Goal: Task Accomplishment & Management: Manage account settings

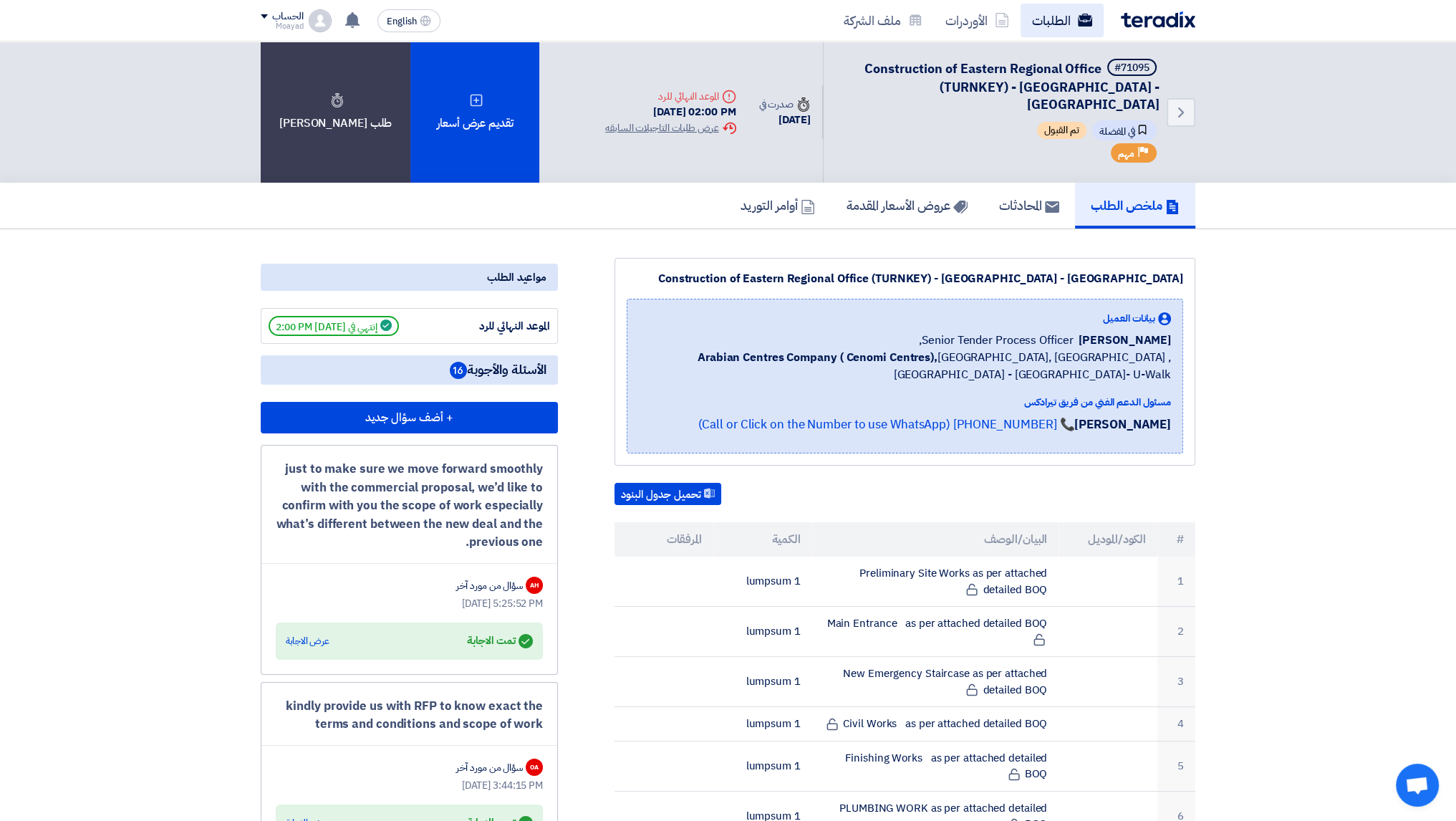
click at [1034, 34] on link "الطلبات" at bounding box center [1062, 20] width 83 height 34
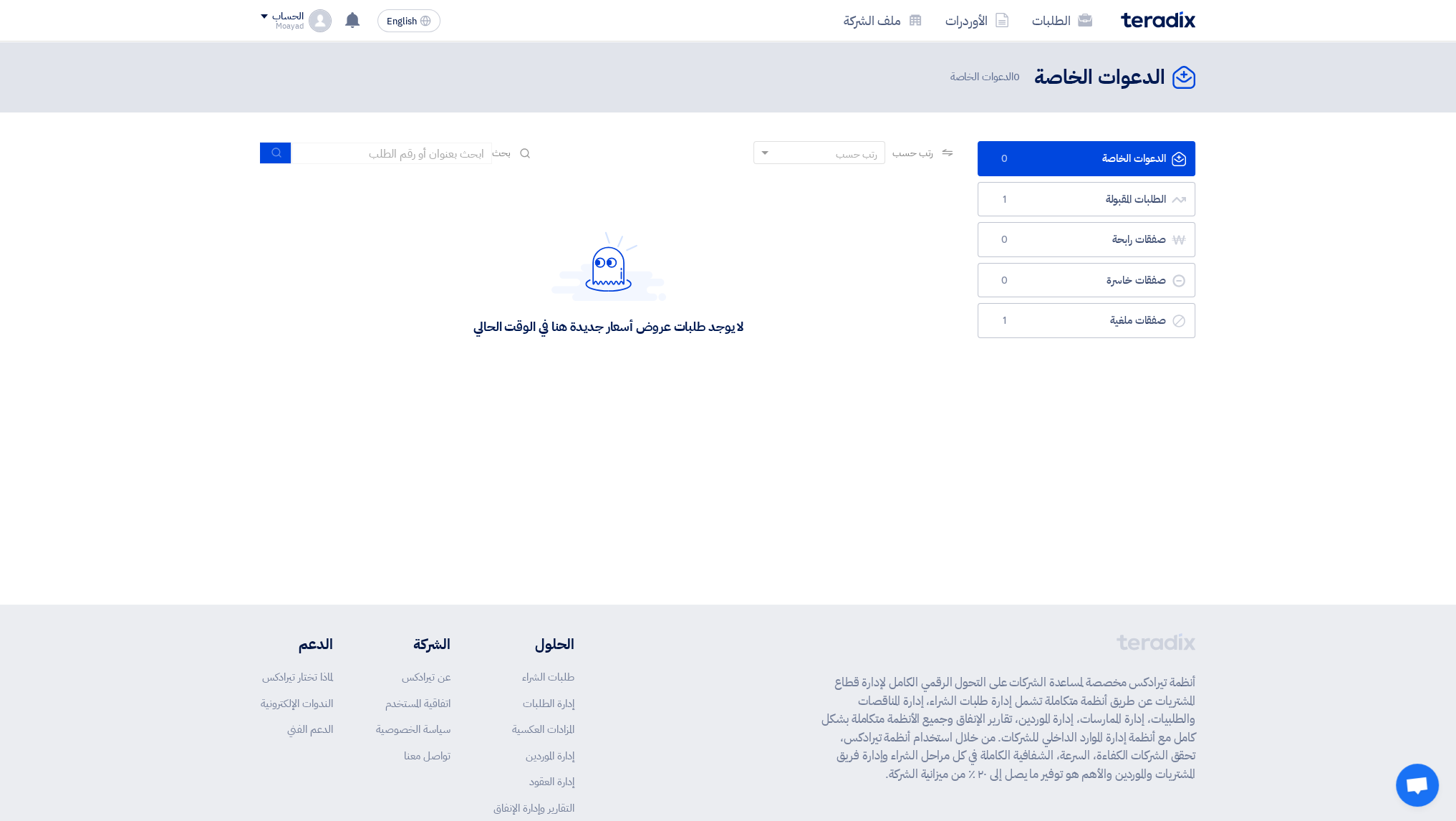
click at [852, 479] on div "الدعوات الخاصة الدعوات الخاصة 0 الدعوات الخاصة" at bounding box center [728, 323] width 1456 height 563
click at [1033, 203] on link "الطلبات المقبولة الطلبات المقبولة 1" at bounding box center [1087, 200] width 218 height 35
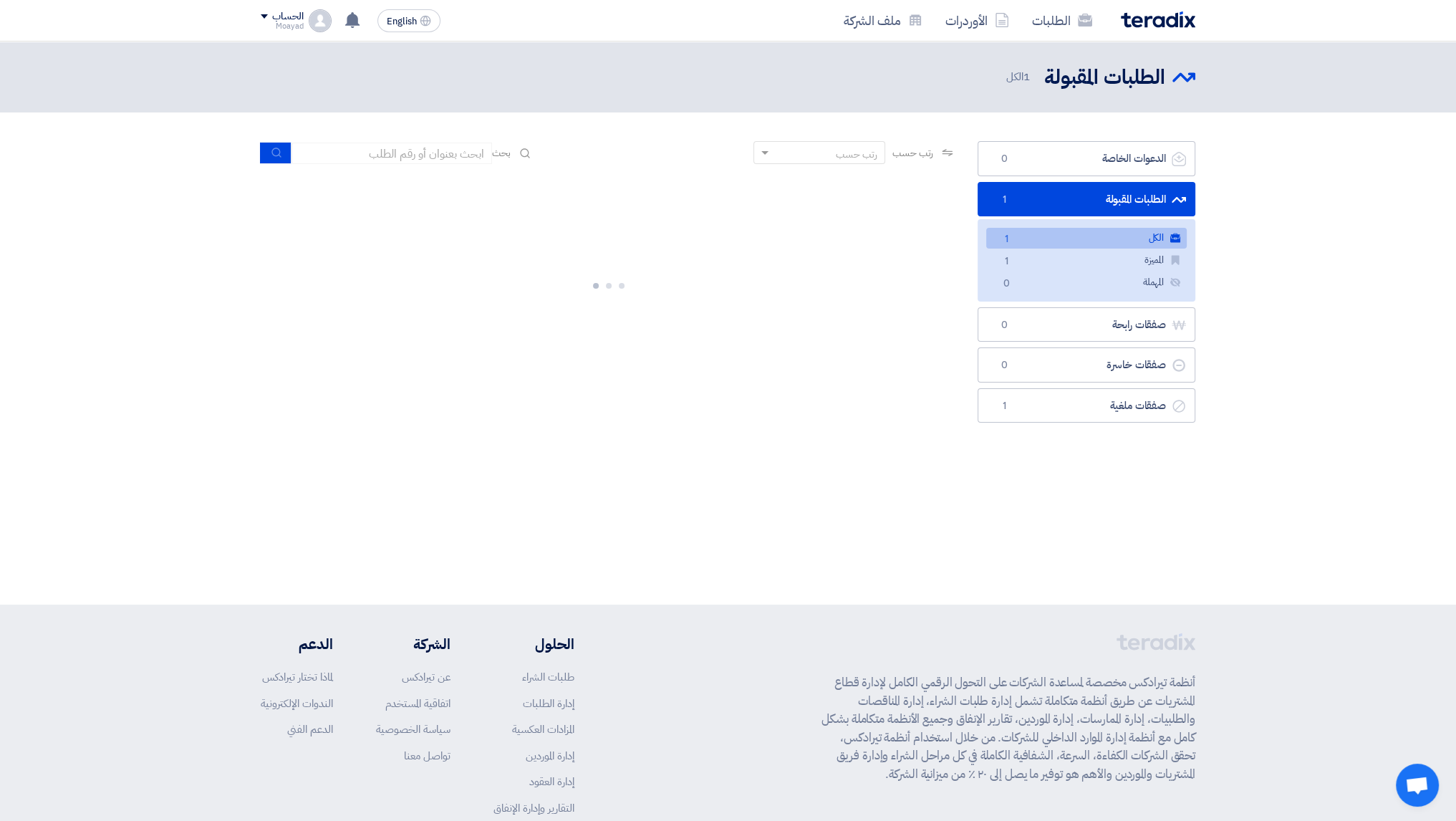
click at [1042, 240] on link "الكل الكل 1" at bounding box center [1086, 237] width 201 height 20
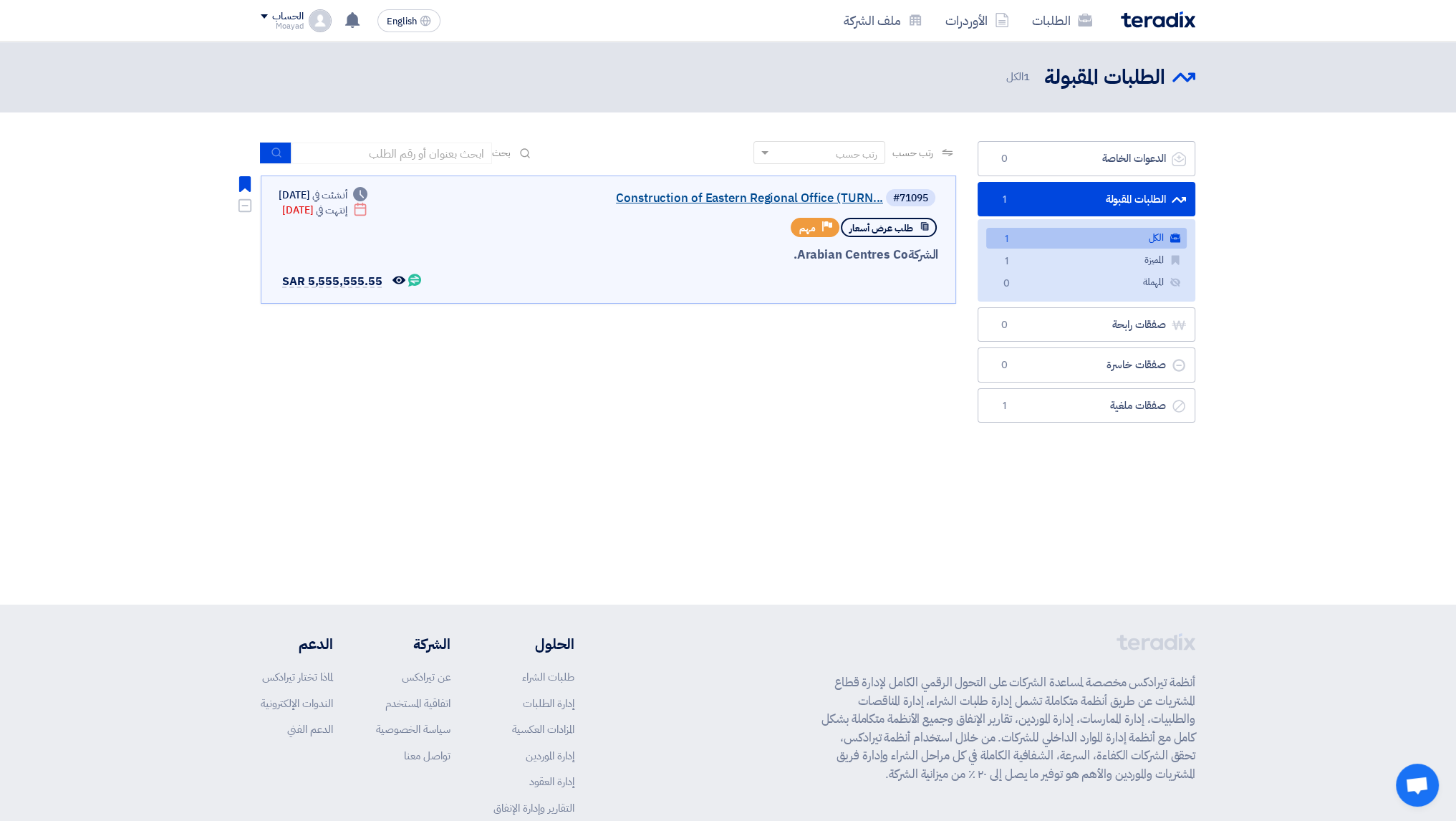
click at [687, 193] on link "Construction of Eastern Regional Office (TURN..." at bounding box center [740, 198] width 287 height 13
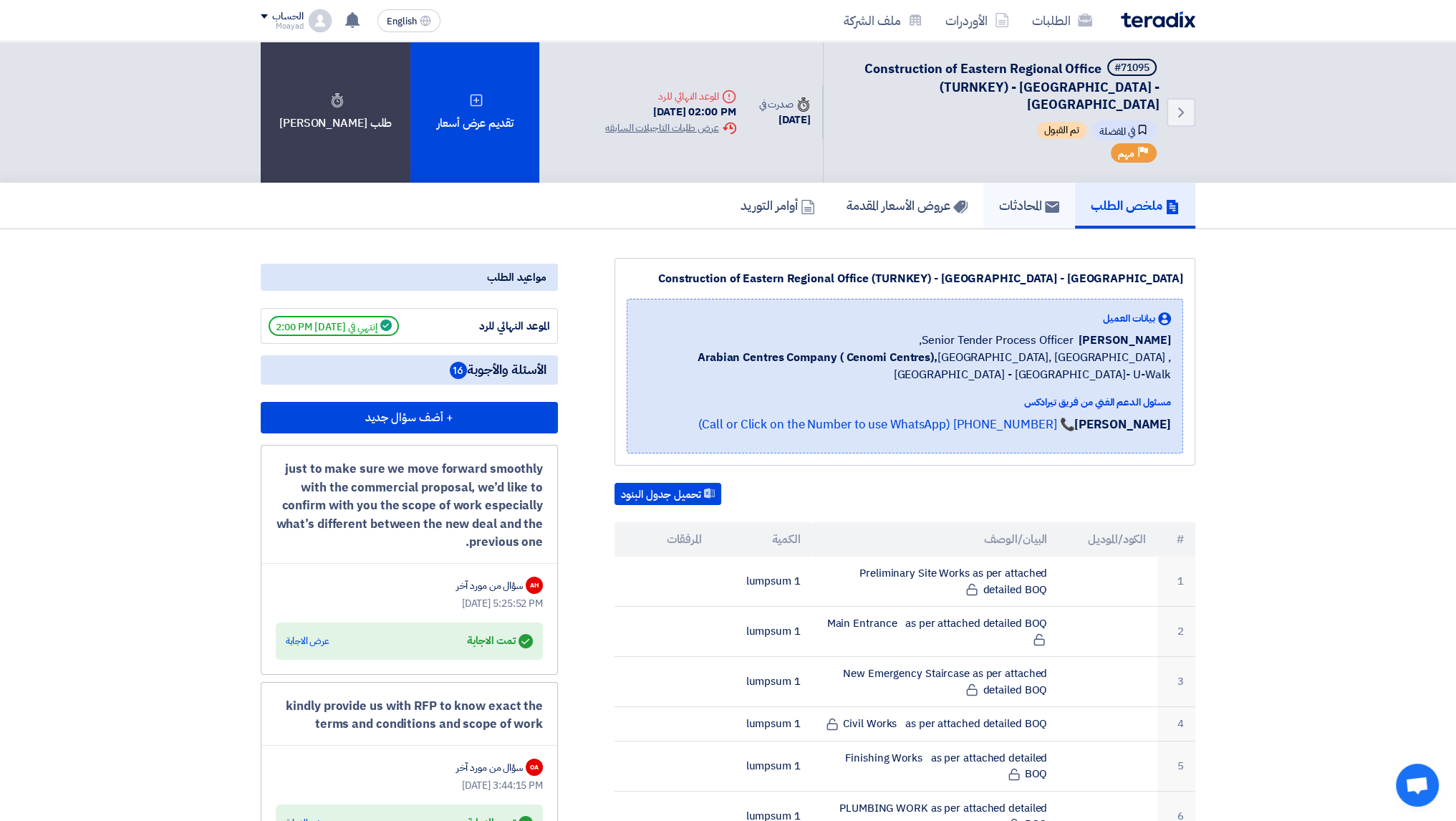
click at [1047, 197] on h5 "المحادثات" at bounding box center [1029, 205] width 60 height 16
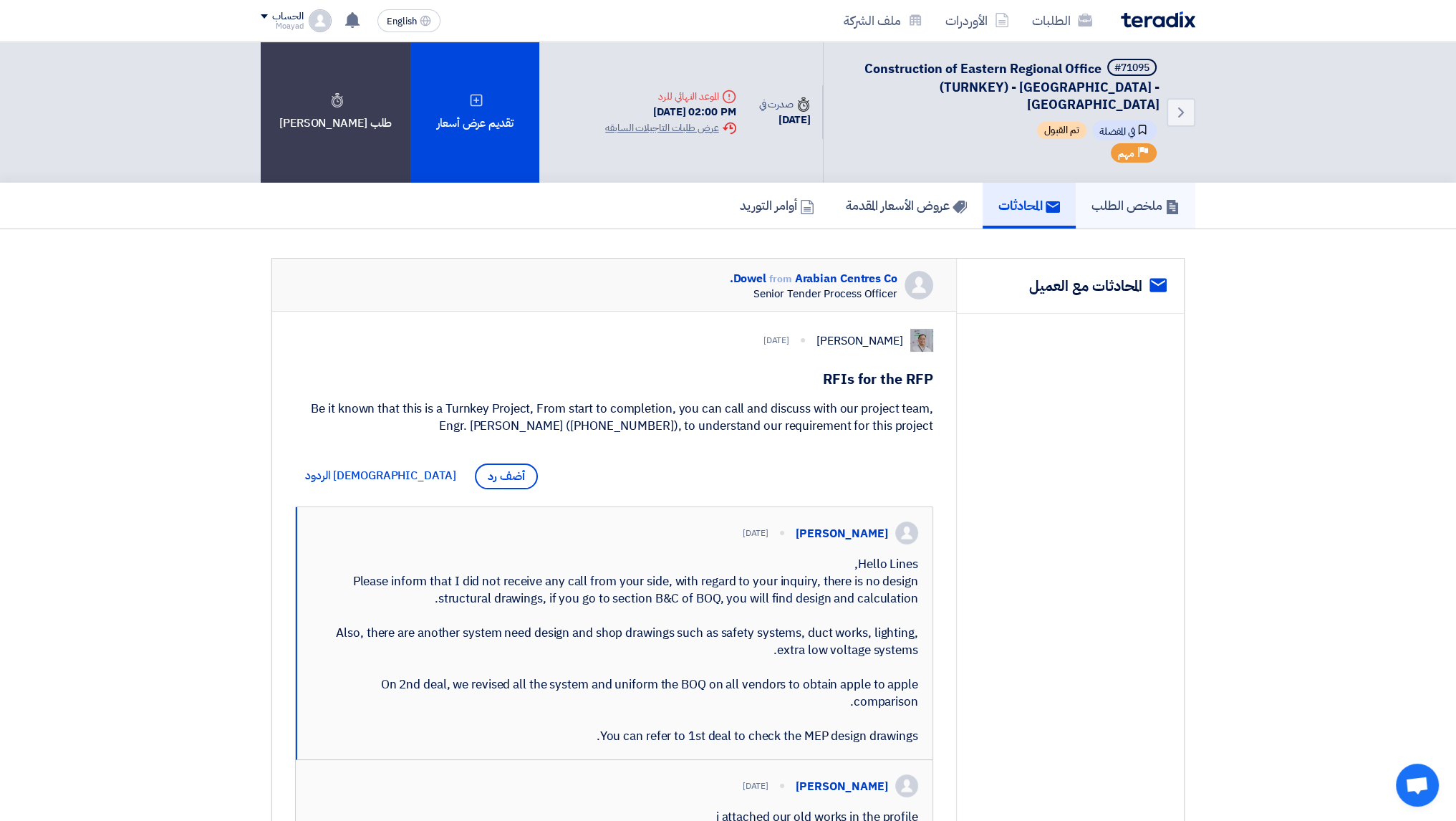
click at [1088, 182] on link "ملخص الطلب" at bounding box center [1135, 205] width 119 height 46
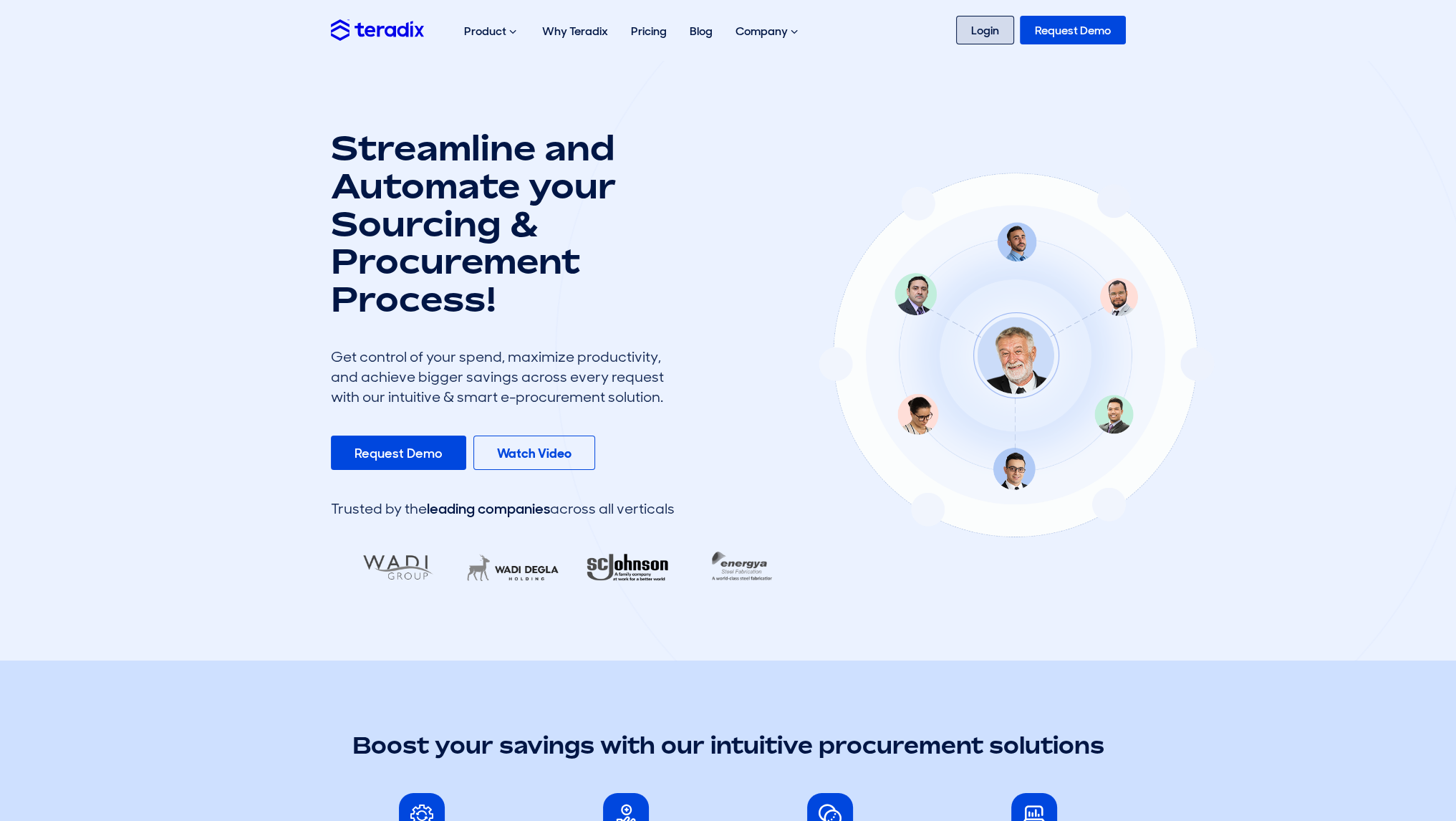
click at [977, 36] on link "Login" at bounding box center [985, 30] width 58 height 29
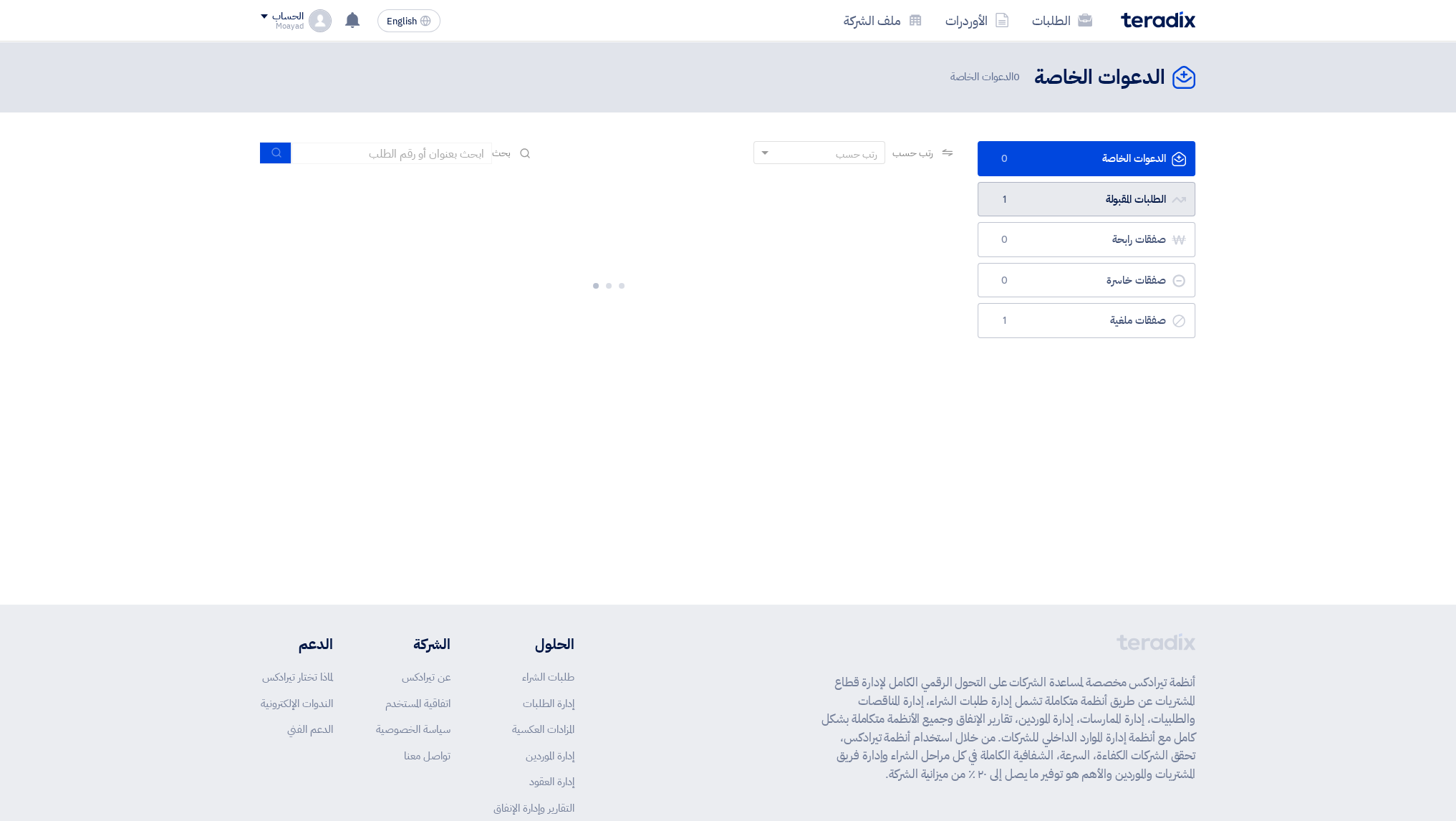
click at [1067, 207] on link "الطلبات المقبولة الطلبات المقبولة 1" at bounding box center [1087, 200] width 218 height 35
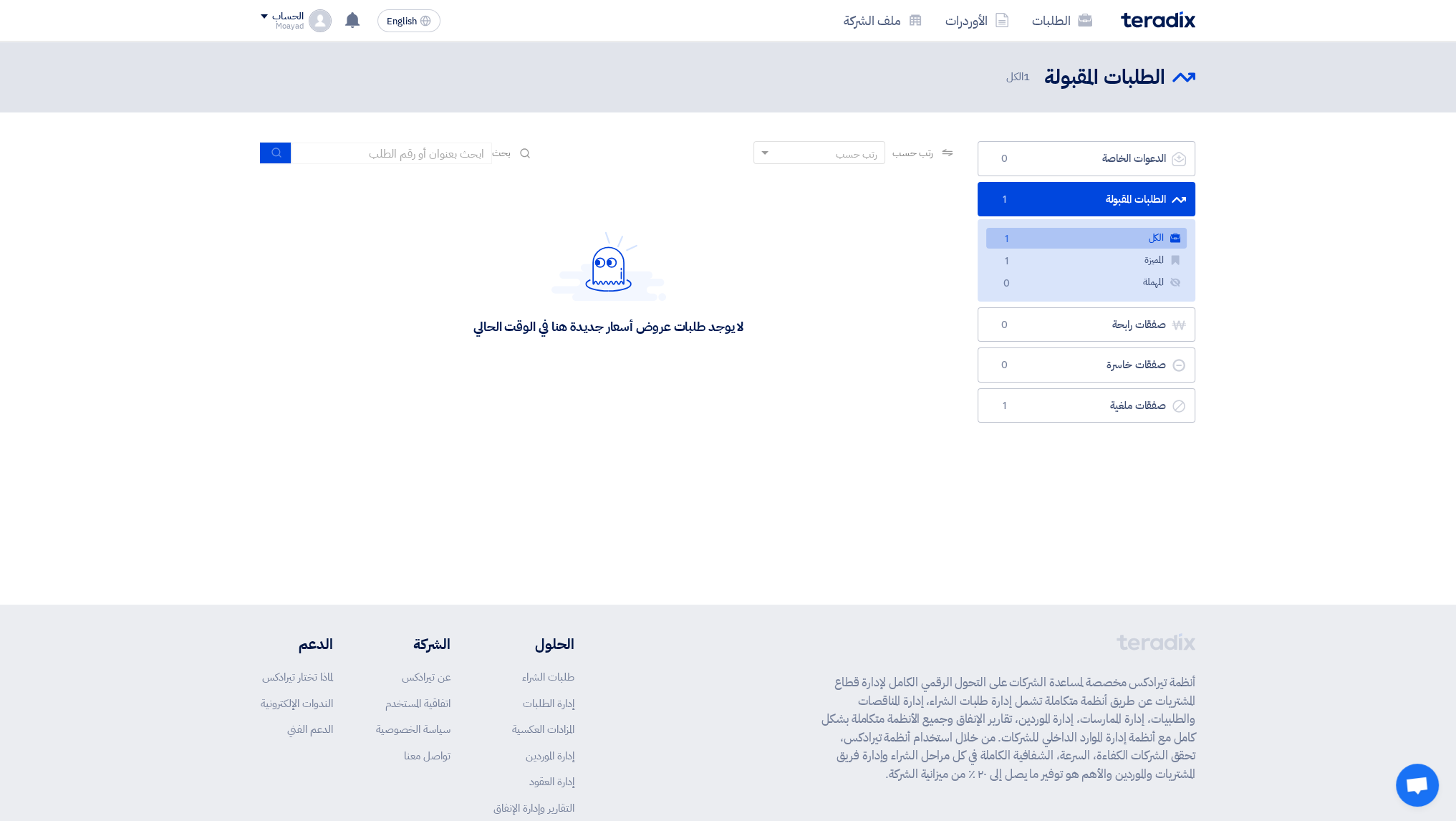
click at [1006, 243] on span "1" at bounding box center [1006, 239] width 17 height 16
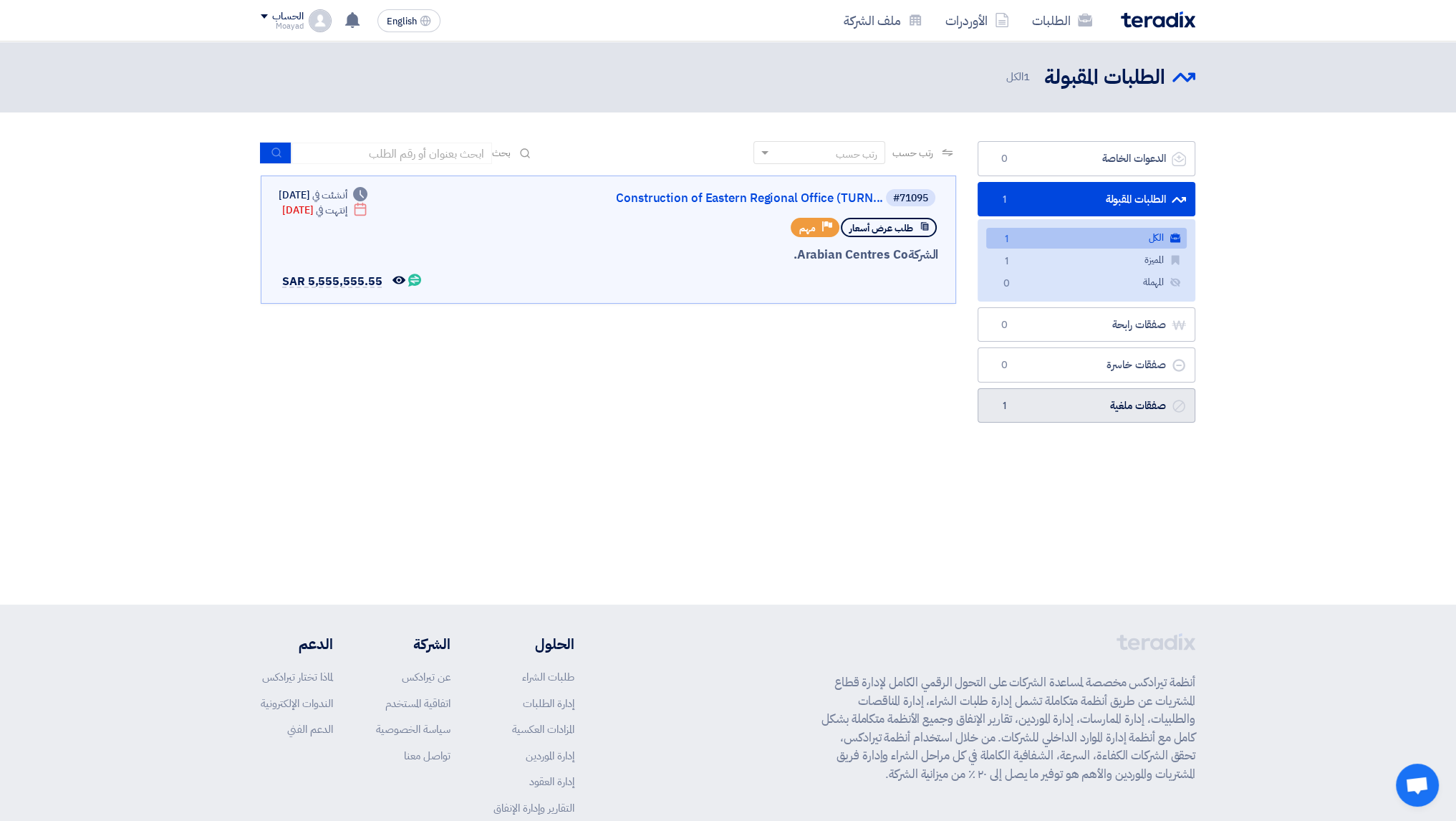
click at [1055, 416] on link "صفقات ملغية صفقات ملغية 1" at bounding box center [1087, 405] width 218 height 35
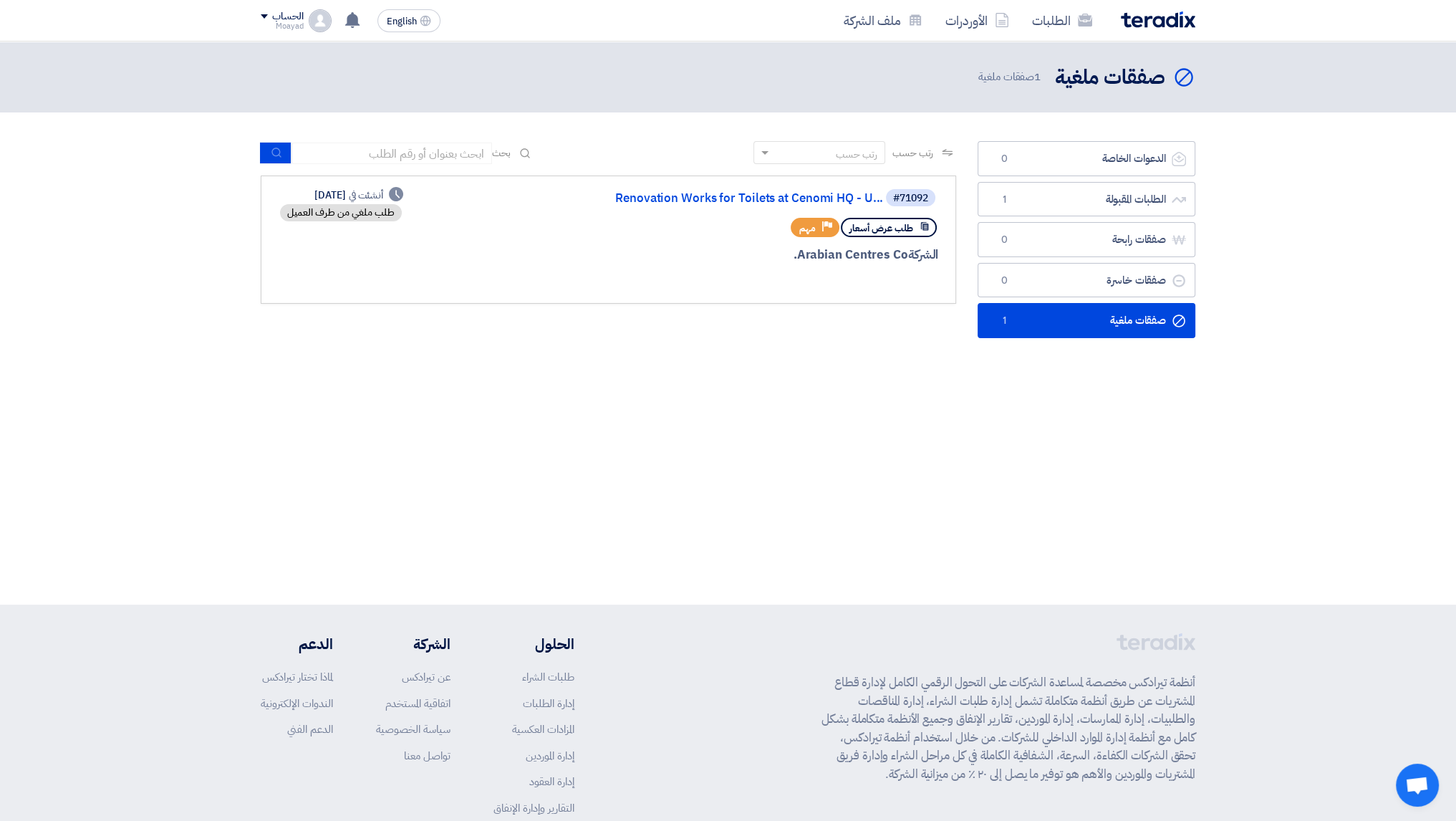
click at [332, 213] on div "طلب ملغي من طرف العميل" at bounding box center [341, 213] width 122 height 17
click at [324, 215] on div "طلب ملغي من طرف العميل" at bounding box center [341, 213] width 122 height 17
click at [677, 201] on link "Renovation Works for Toilets at Cenomi HQ - U..." at bounding box center [740, 198] width 287 height 13
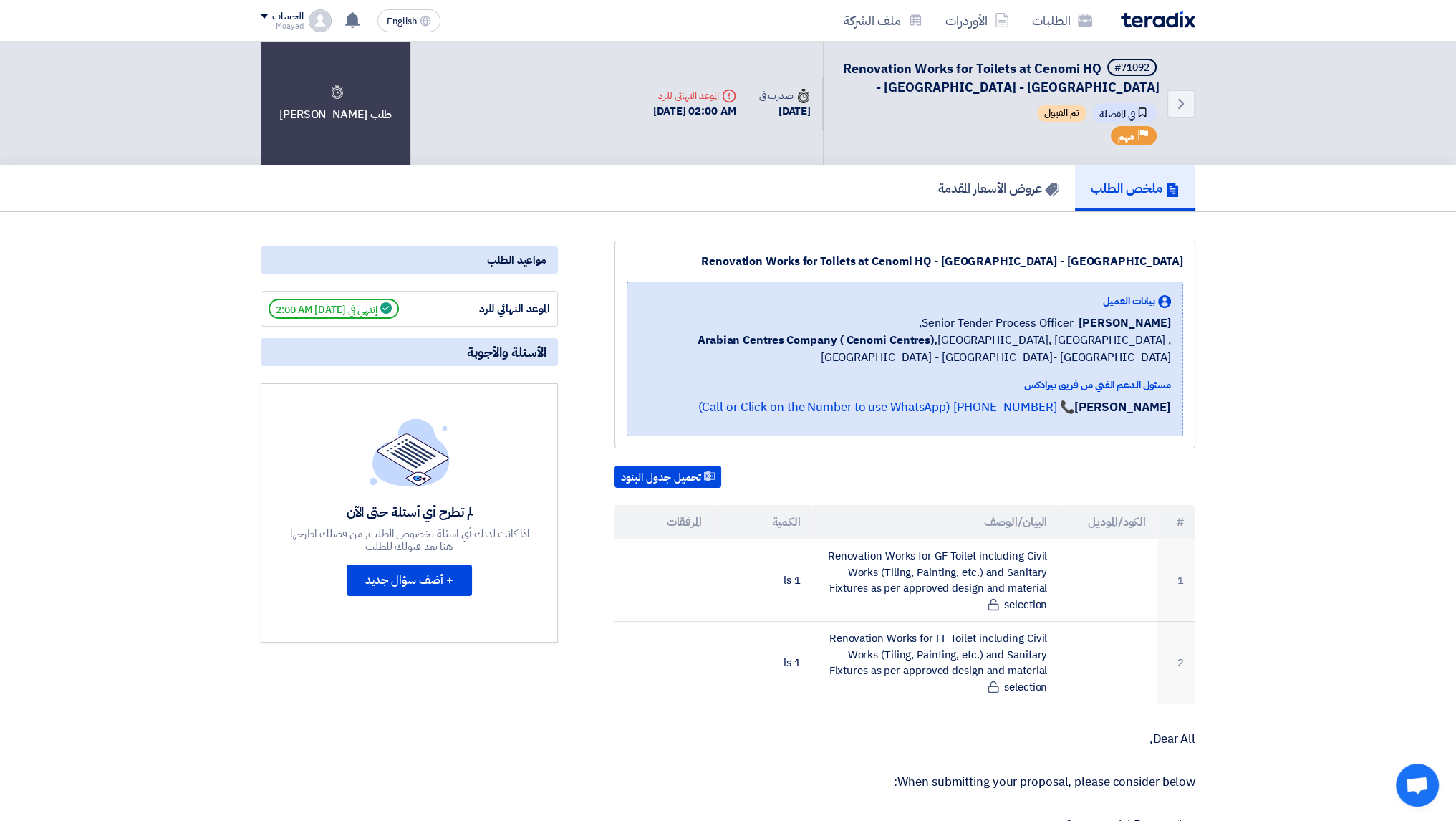
click at [1063, 110] on span "تم القبول" at bounding box center [1061, 113] width 49 height 17
click at [1059, 106] on span "تم القبول" at bounding box center [1061, 113] width 49 height 17
click at [1007, 188] on h5 "عروض الأسعار المقدمة" at bounding box center [998, 187] width 121 height 16
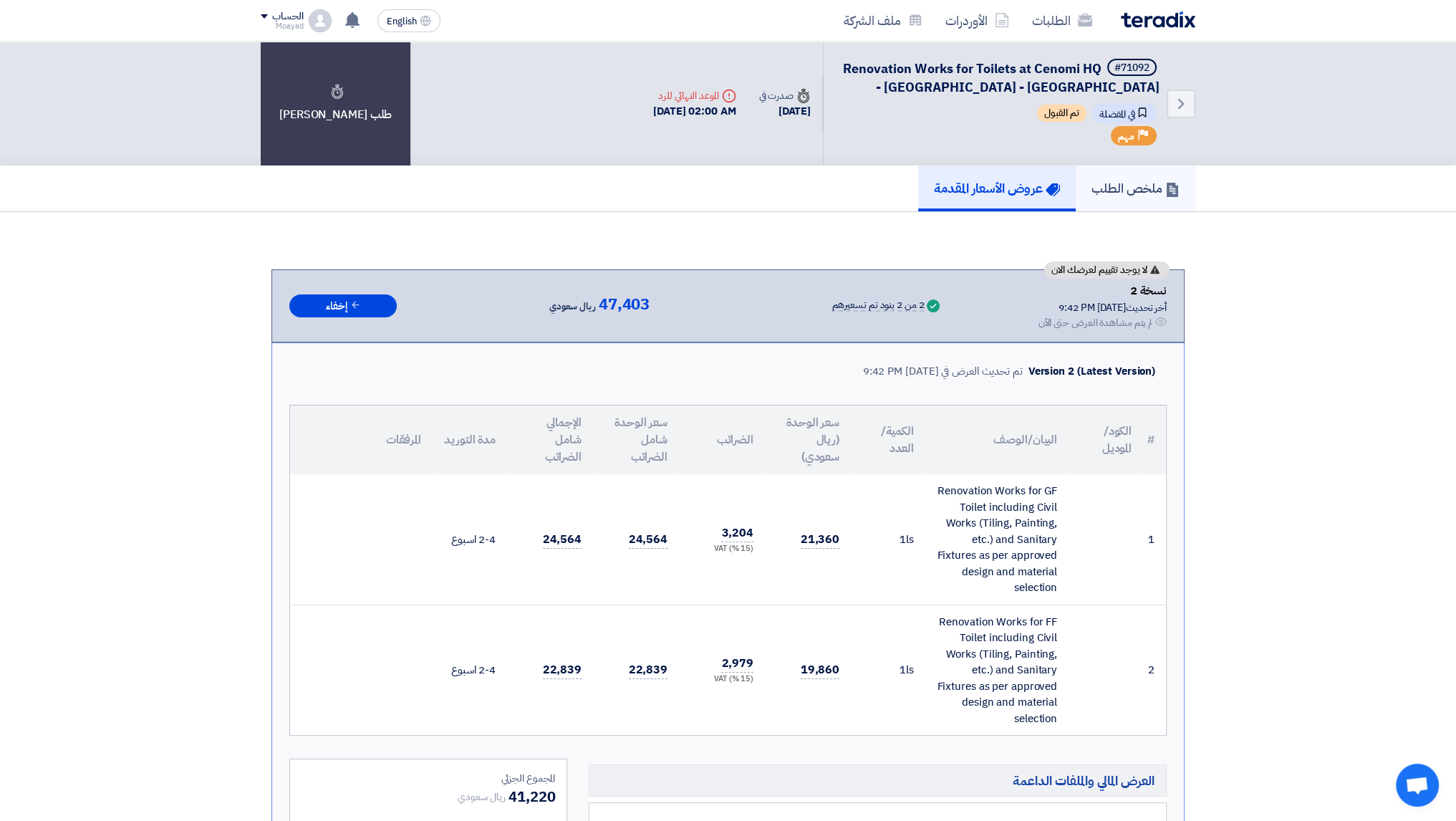
click at [1140, 187] on h5 "ملخص الطلب" at bounding box center [1135, 187] width 88 height 16
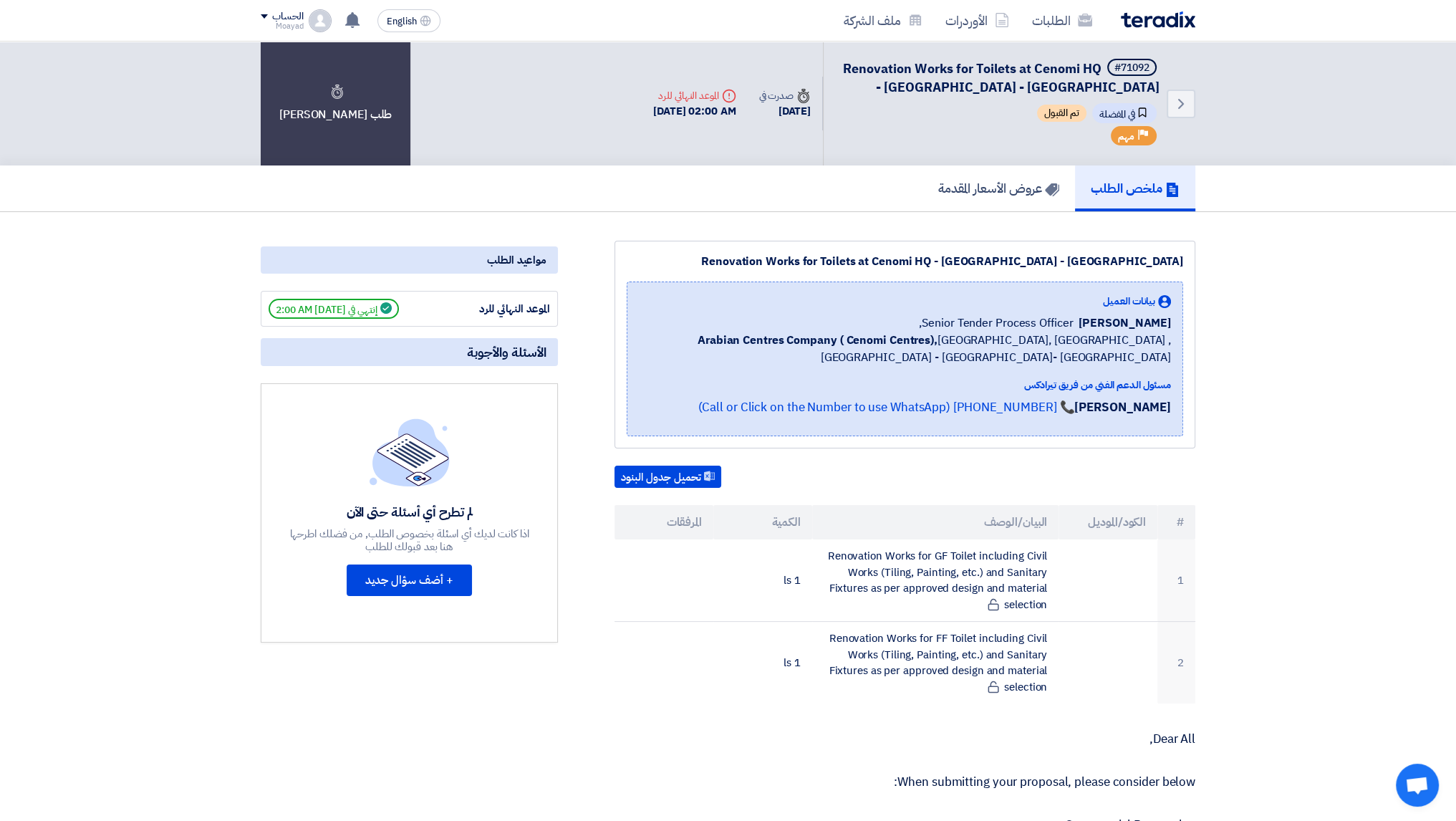
click at [1166, 97] on div "Back #71092 Renovation Works for Toilets at Cenomi HQ - U Walk - Riyadh Bookmar…" at bounding box center [1009, 104] width 372 height 124
click at [1178, 103] on icon "Back" at bounding box center [1182, 104] width 17 height 17
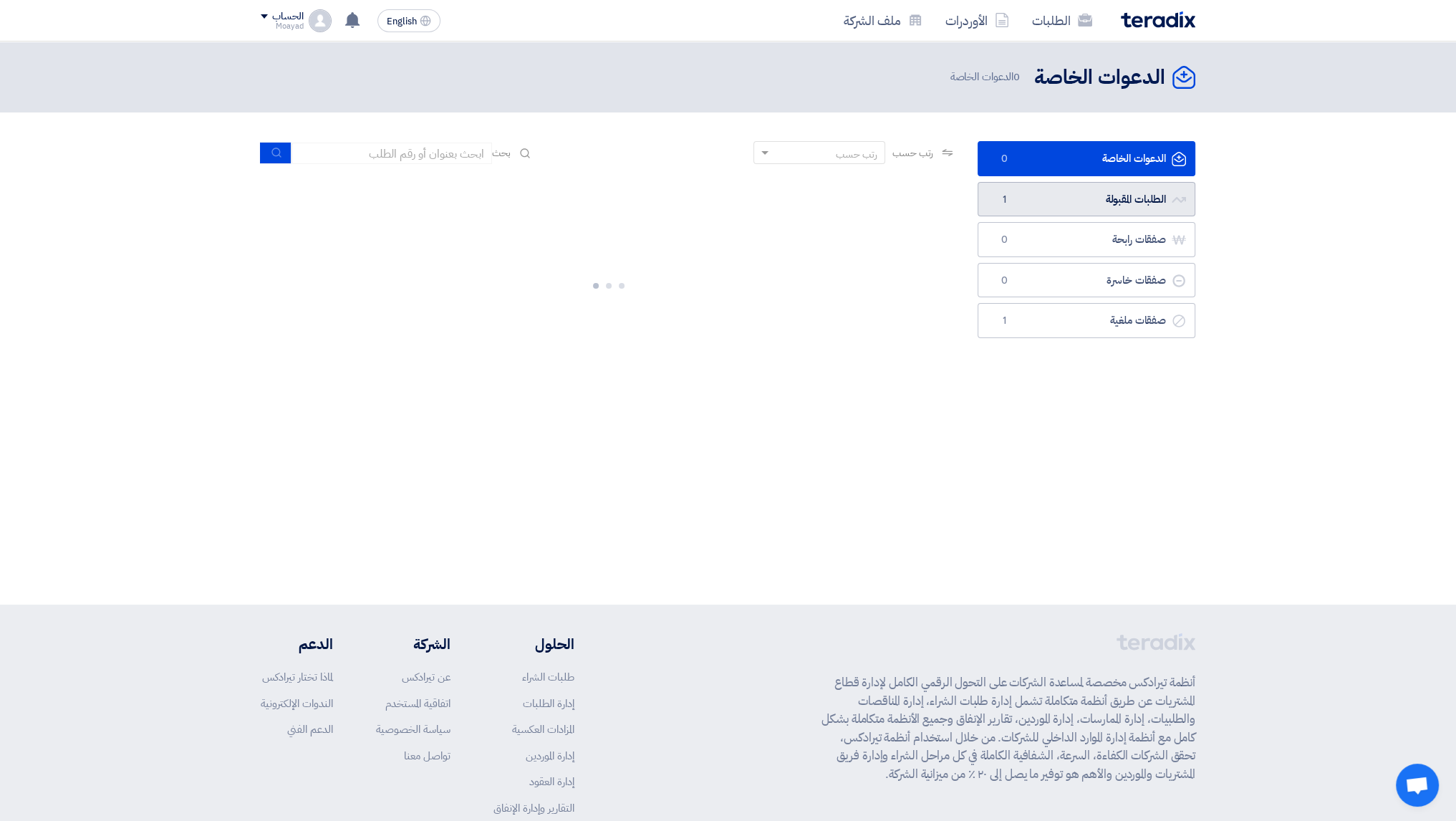
click at [1115, 203] on link "الطلبات المقبولة الطلبات المقبولة 1" at bounding box center [1087, 200] width 218 height 35
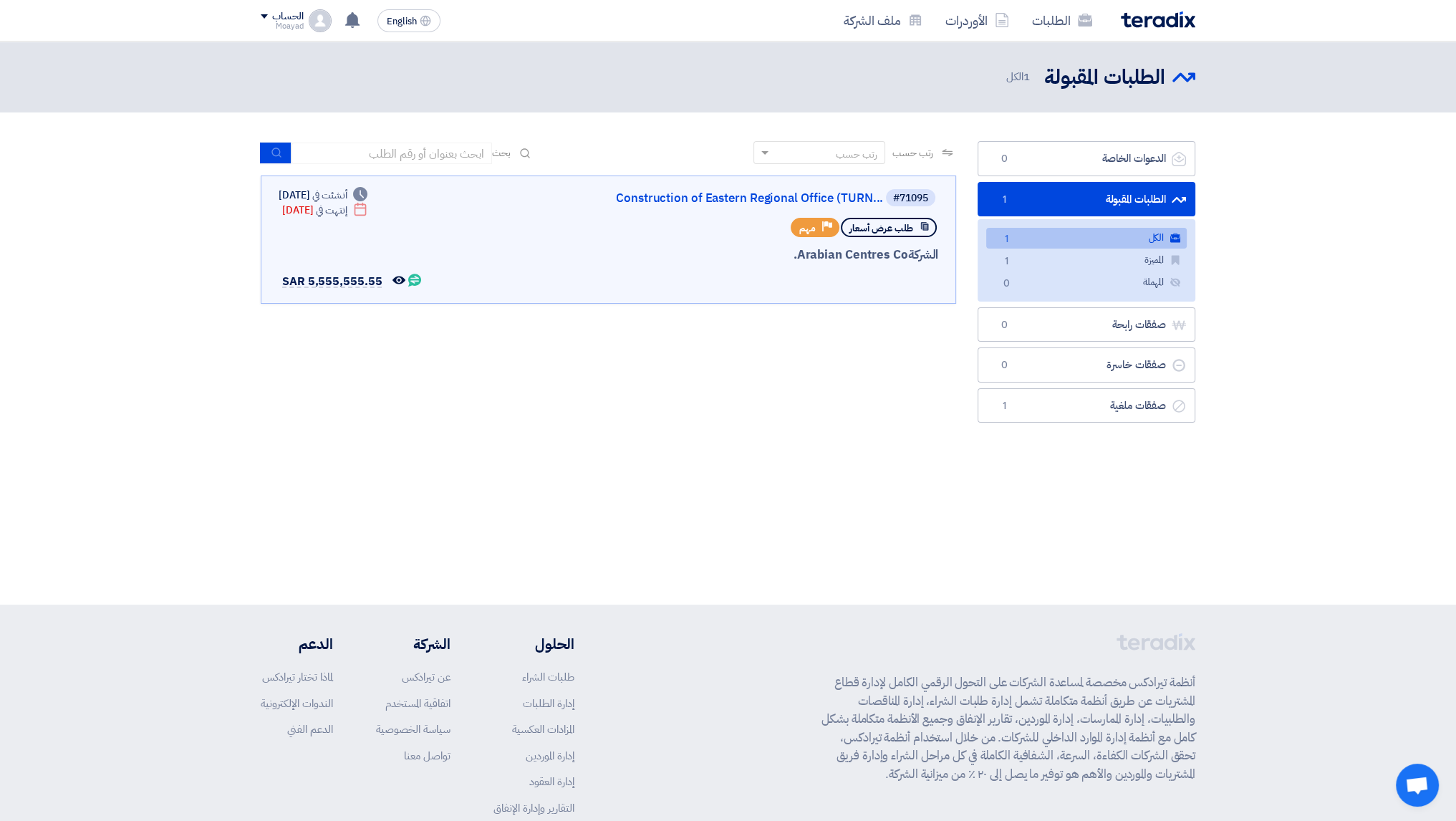
click at [1020, 241] on link "الكل الكل 1" at bounding box center [1086, 237] width 201 height 20
click at [812, 203] on link "Construction of Eastern Regional Office (TURN..." at bounding box center [740, 198] width 287 height 13
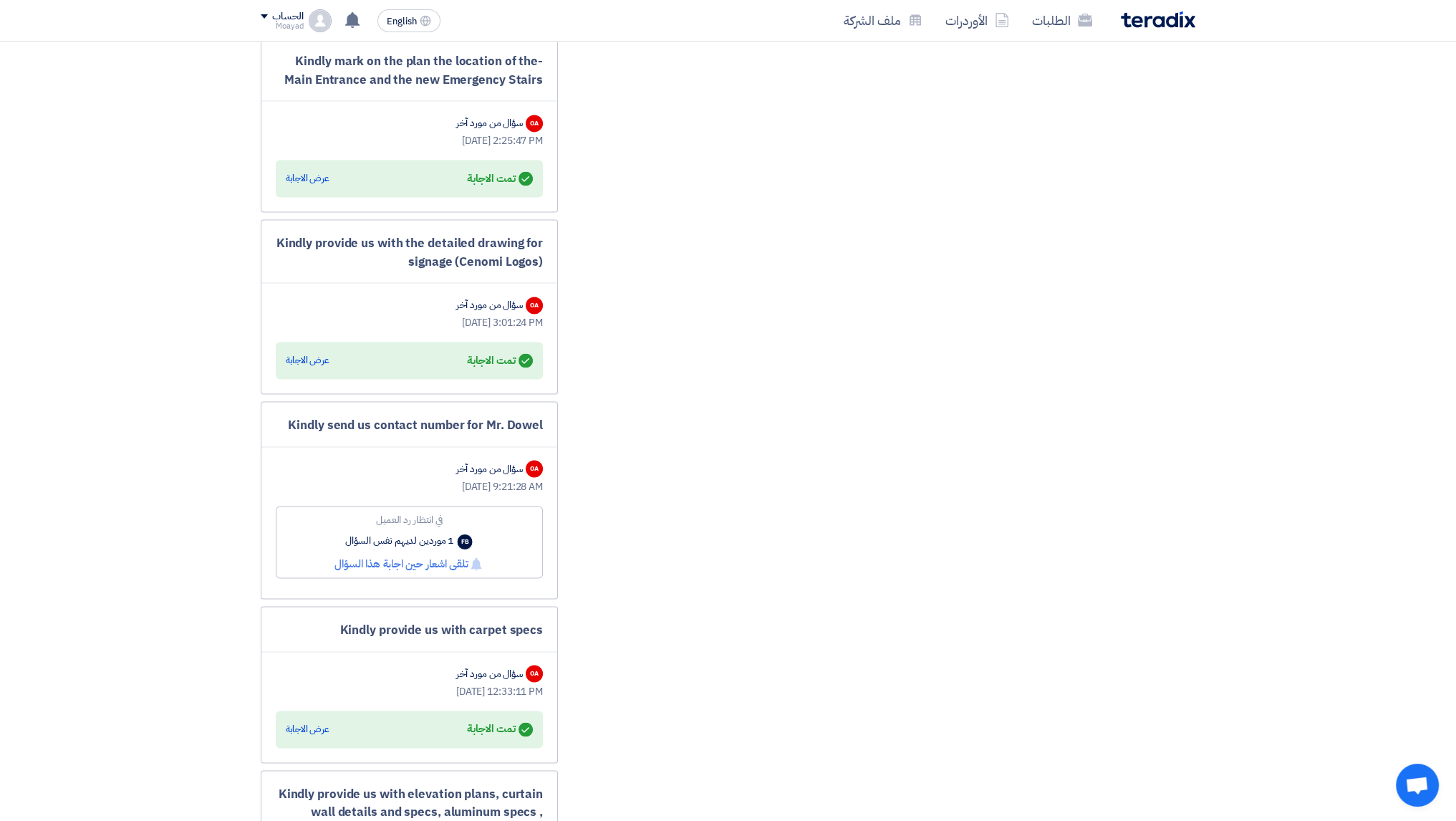
scroll to position [2417, 0]
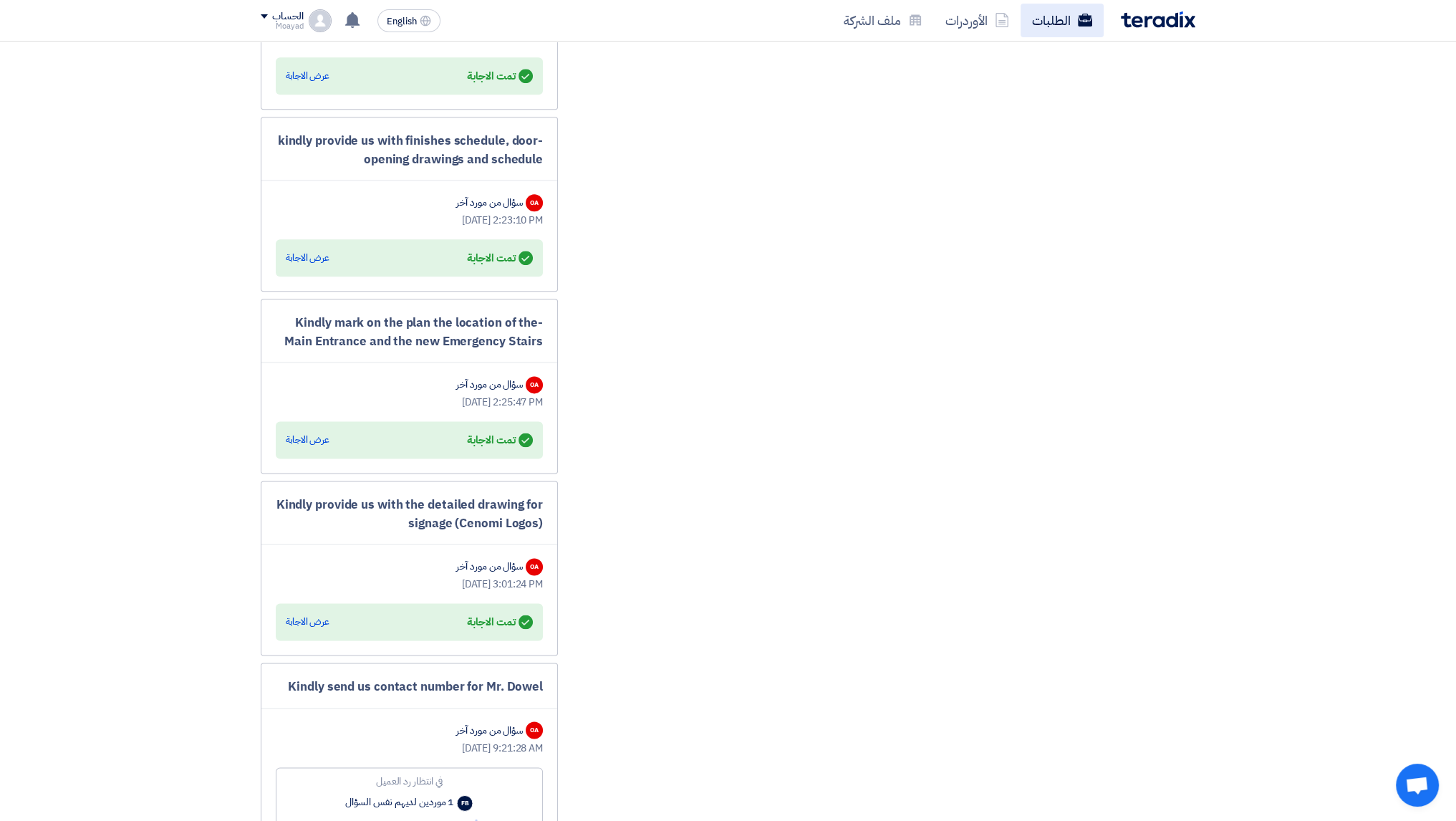
click at [1075, 35] on link "الطلبات" at bounding box center [1062, 20] width 83 height 34
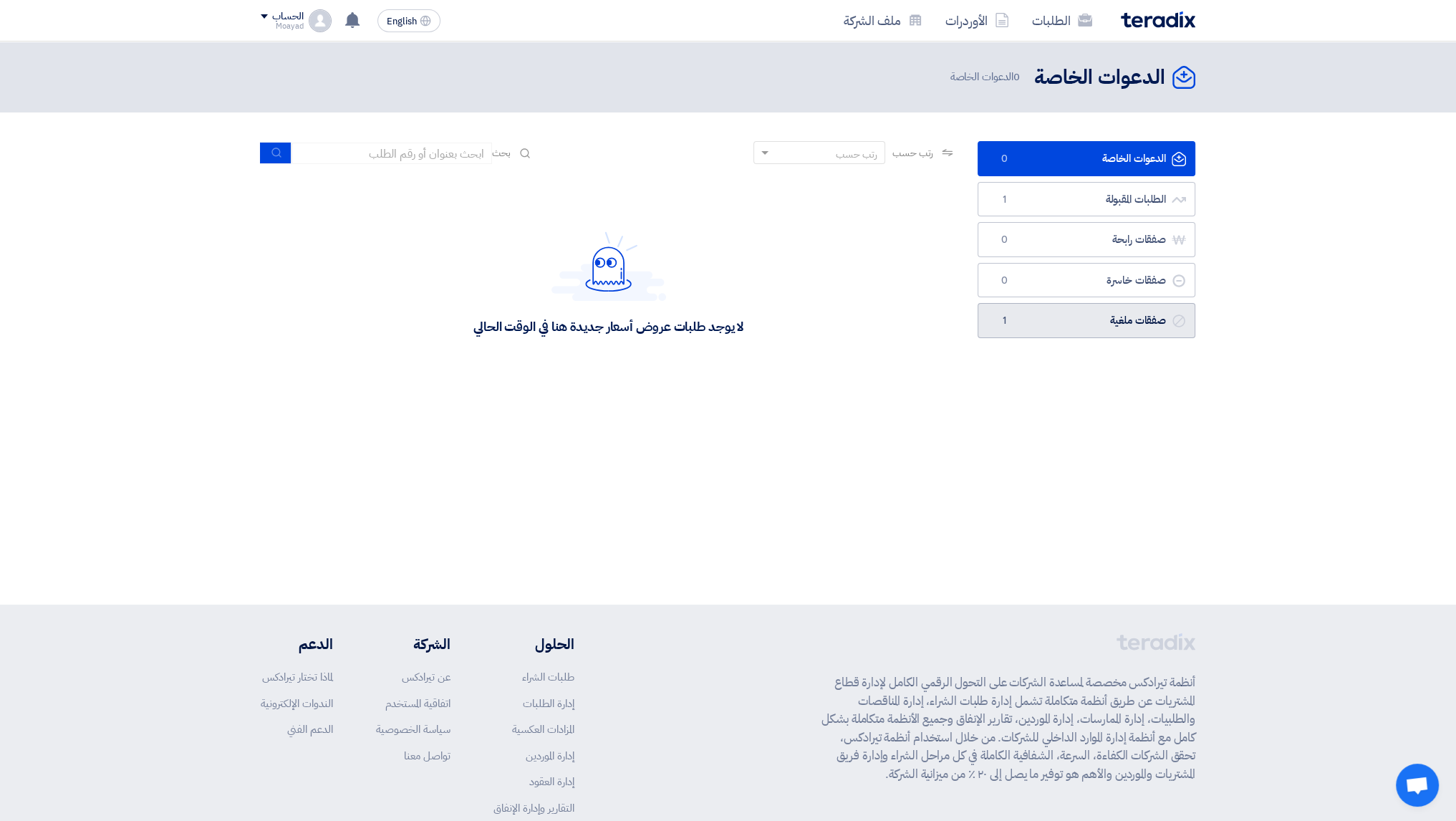
click at [1058, 312] on link "صفقات ملغية صفقات ملغية 1" at bounding box center [1087, 321] width 218 height 35
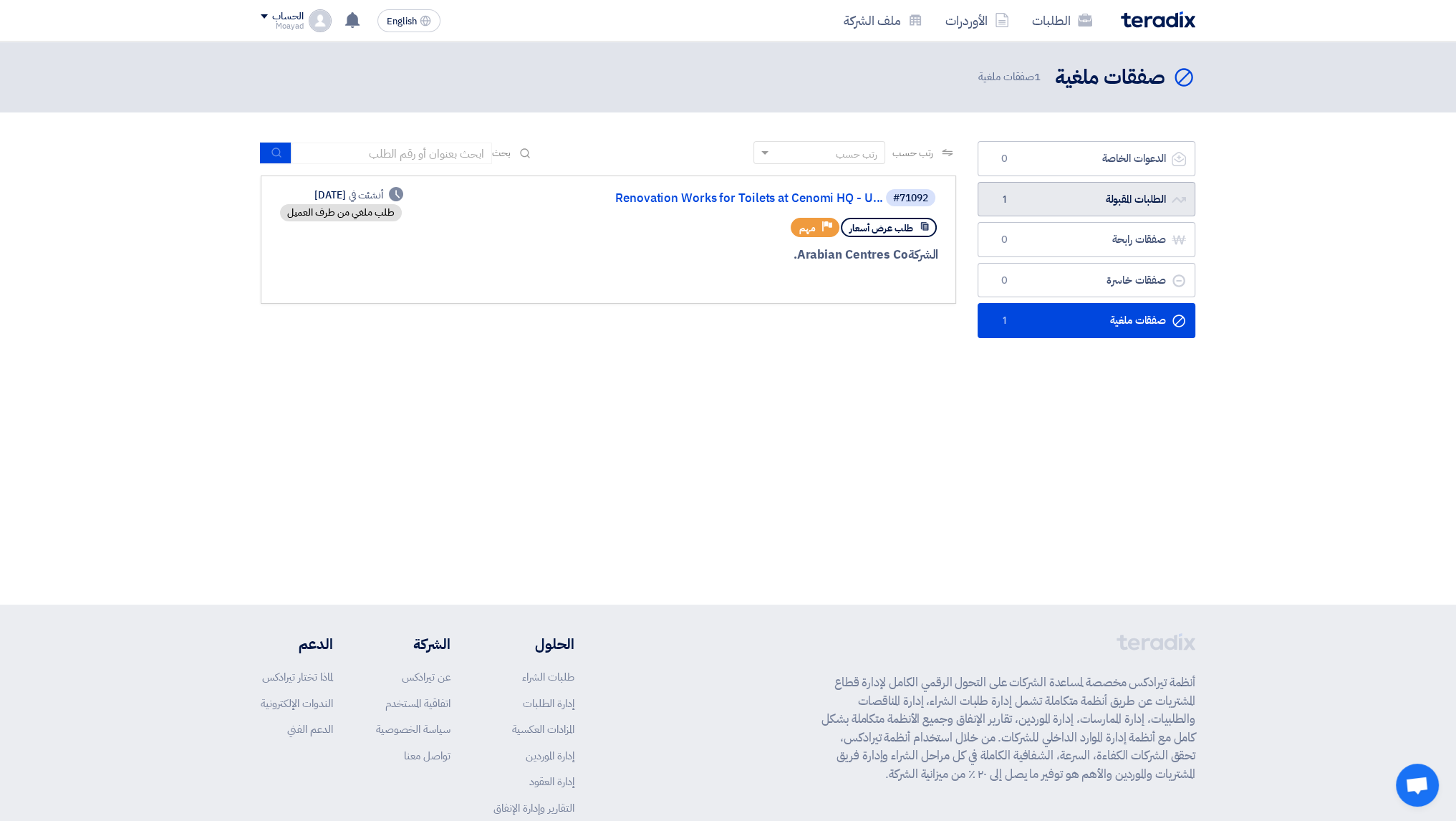
click at [1149, 198] on link "الطلبات المقبولة الطلبات المقبولة 1" at bounding box center [1087, 200] width 218 height 35
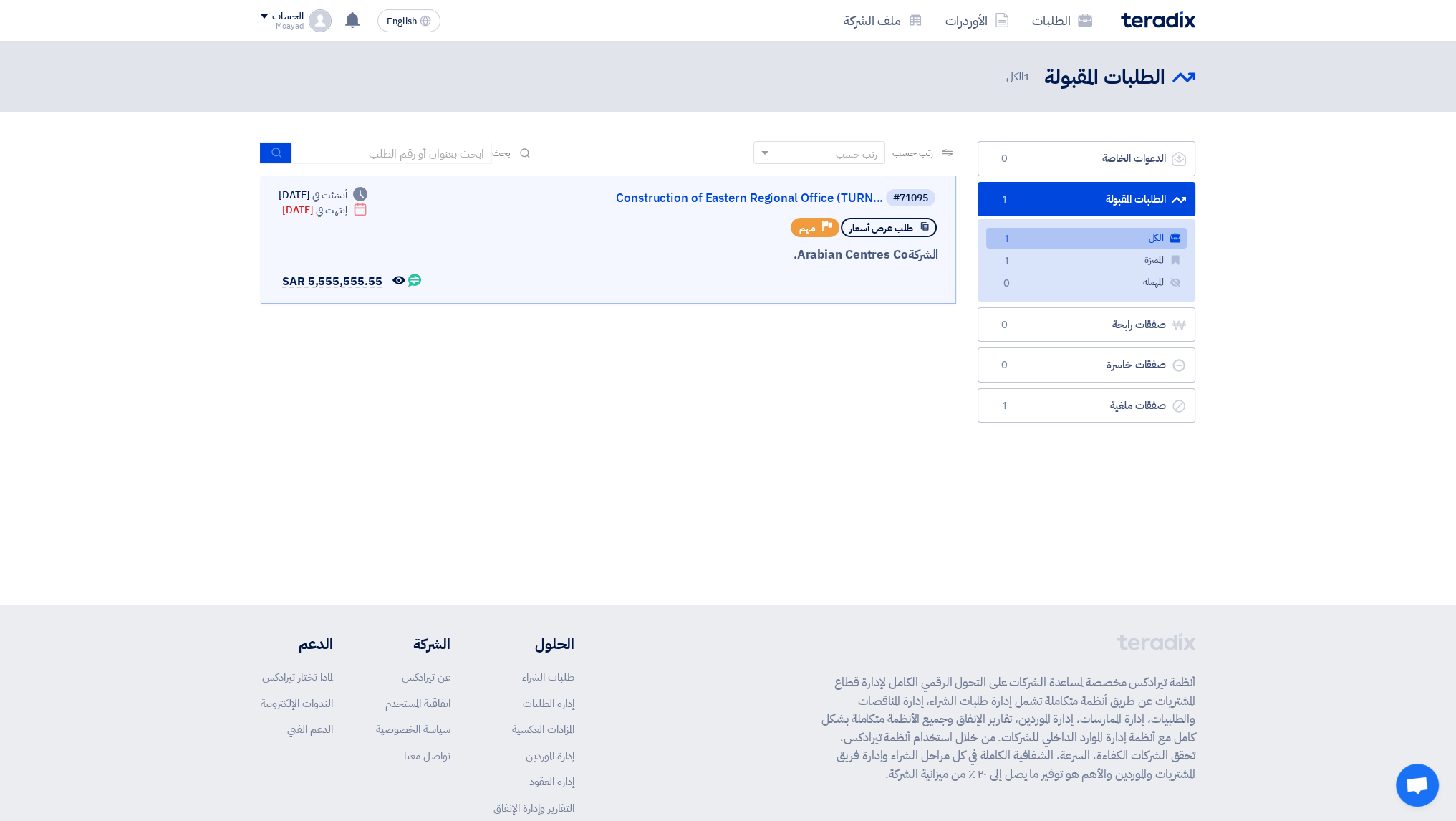
drag, startPoint x: 759, startPoint y: 86, endPoint x: 1250, endPoint y: 43, distance: 492.9
click at [965, 53] on header "الطلبات المقبولة الطلبات المقبولة 1 الكل" at bounding box center [728, 77] width 1456 height 71
